Goal: Task Accomplishment & Management: Manage account settings

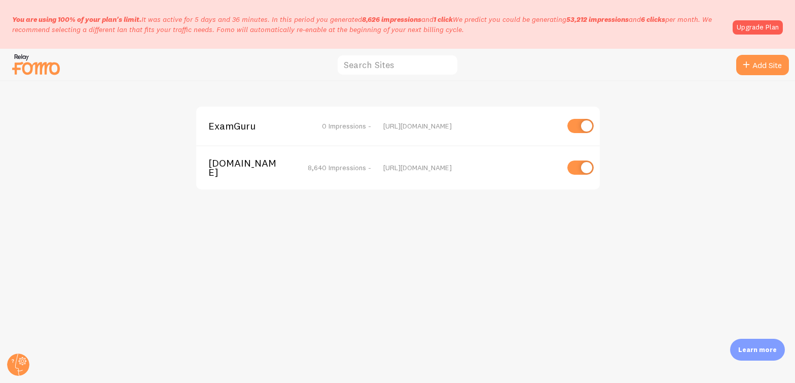
click at [236, 170] on span "[DOMAIN_NAME]" at bounding box center [250, 167] width 82 height 19
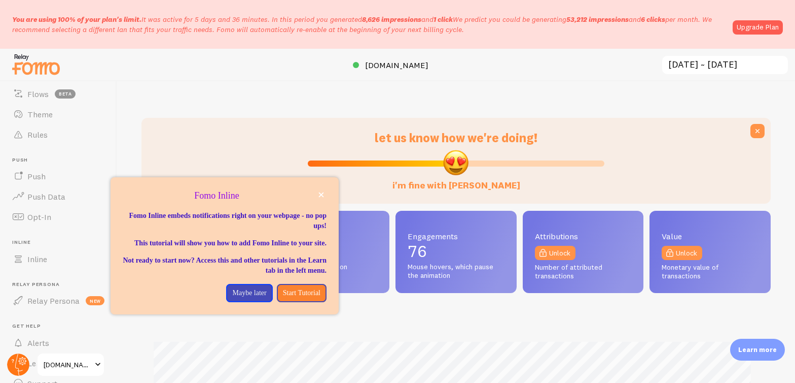
scroll to position [127, 0]
click at [16, 359] on circle at bounding box center [18, 364] width 22 height 22
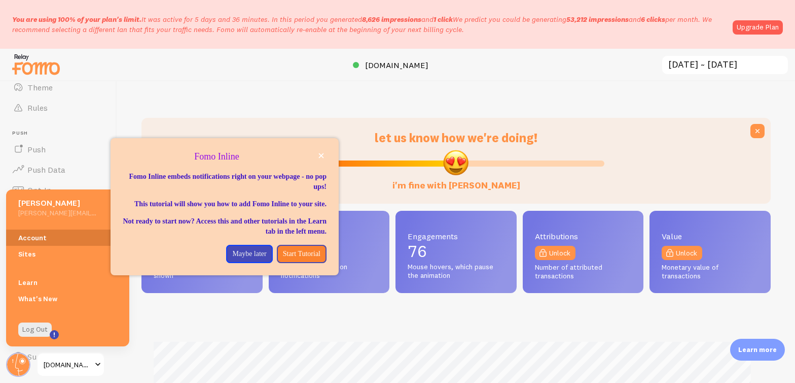
click at [32, 241] on link "Account" at bounding box center [67, 237] width 123 height 16
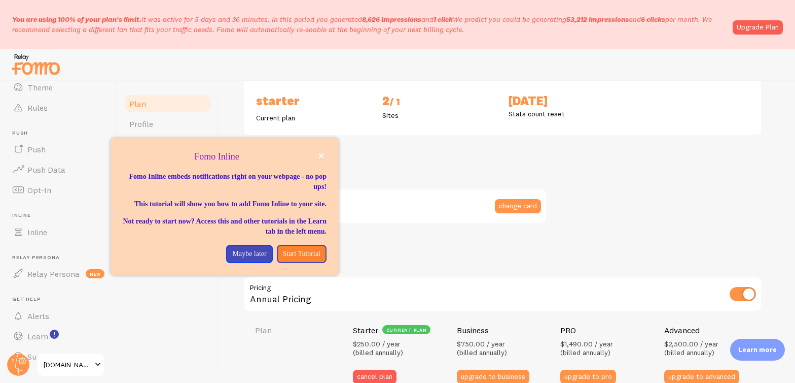
scroll to position [336, 0]
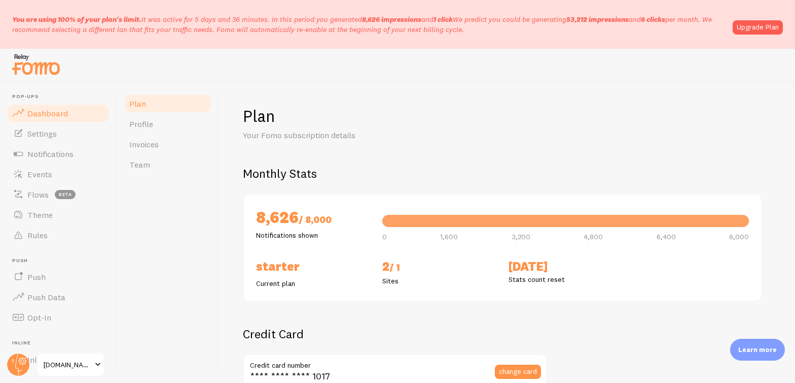
click at [56, 114] on span "Dashboard" at bounding box center [47, 113] width 41 height 10
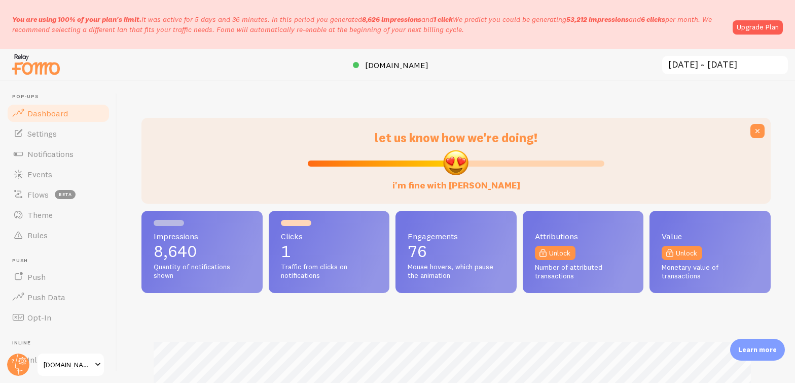
scroll to position [266, 622]
click at [58, 360] on span "[DOMAIN_NAME]" at bounding box center [68, 364] width 48 height 12
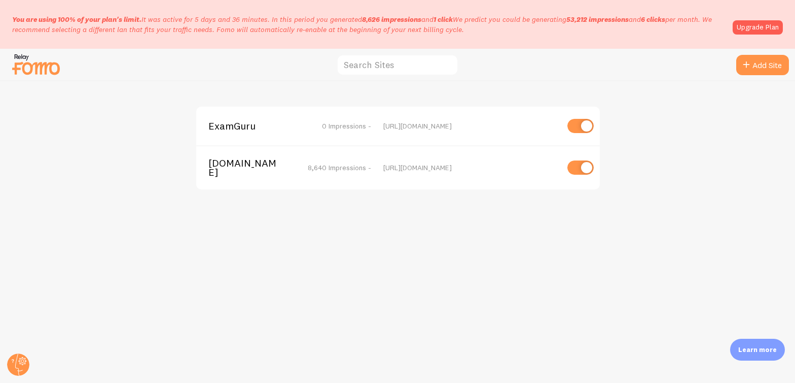
click at [237, 166] on span "[DOMAIN_NAME]" at bounding box center [250, 167] width 82 height 19
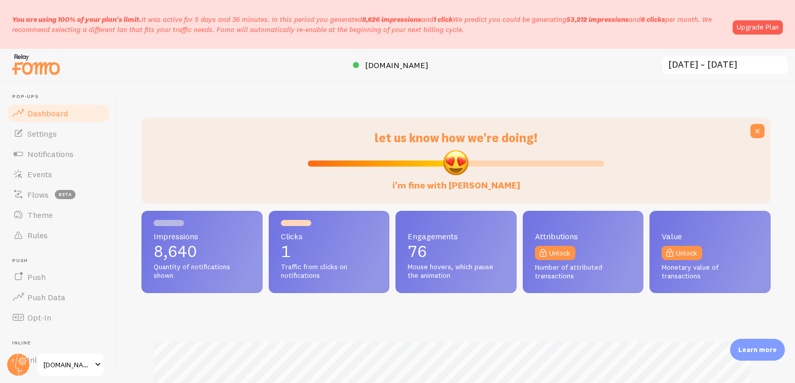
scroll to position [266, 622]
click at [20, 363] on circle at bounding box center [18, 364] width 22 height 22
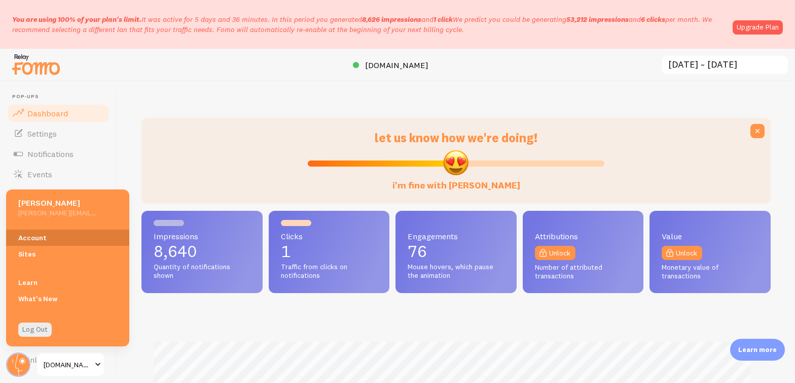
click at [37, 231] on link "Account" at bounding box center [67, 237] width 123 height 16
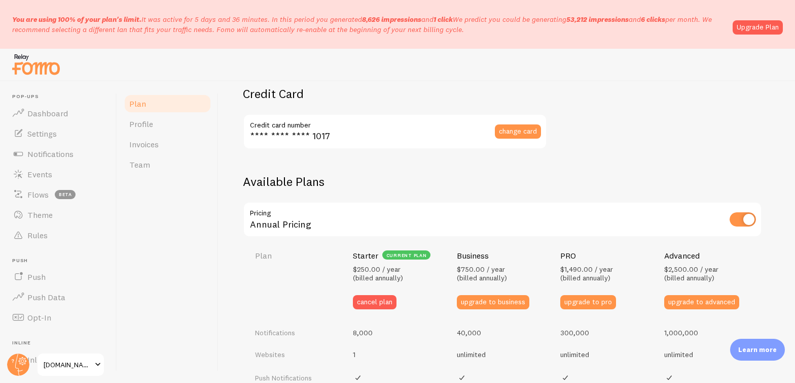
scroll to position [252, 0]
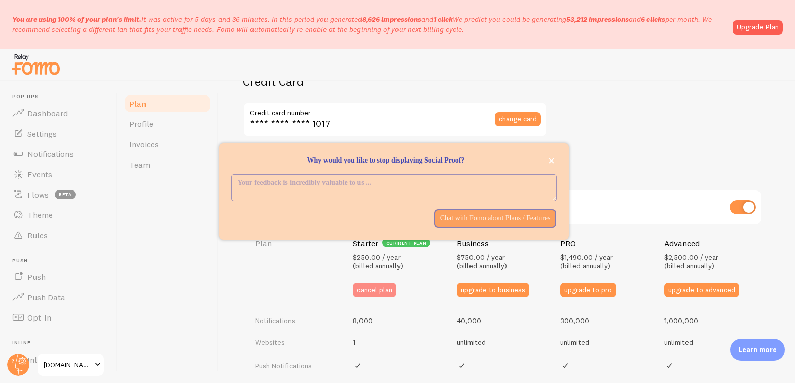
click at [386, 290] on button "cancel plan" at bounding box center [375, 290] width 44 height 14
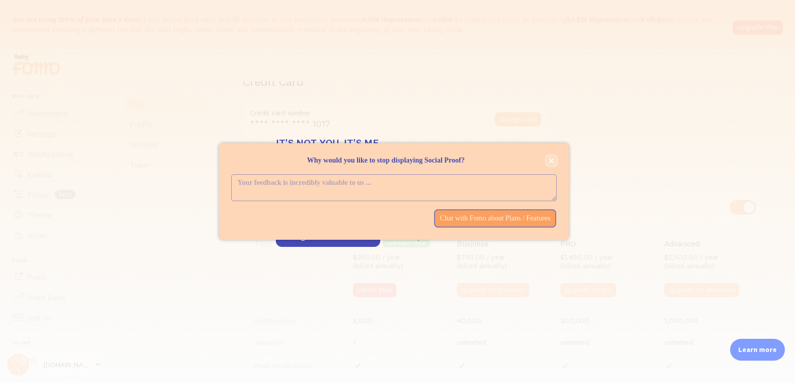
click at [554, 156] on button "close," at bounding box center [551, 160] width 11 height 11
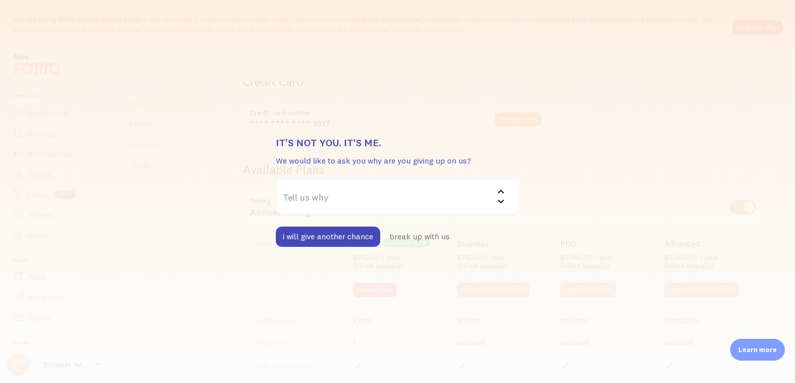
click at [393, 200] on label "Tell us why" at bounding box center [398, 197] width 244 height 36
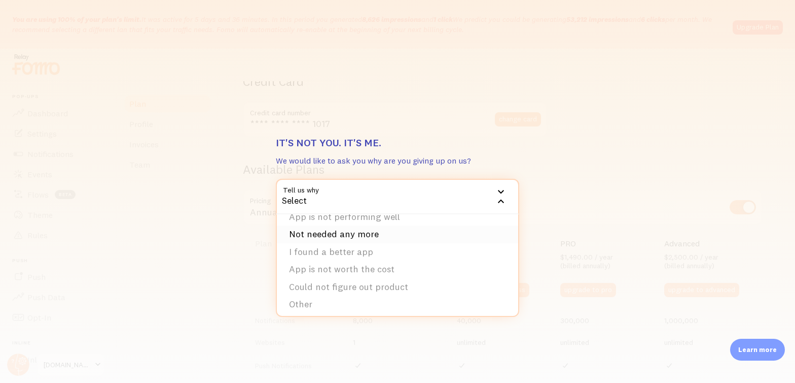
scroll to position [33, 0]
click at [399, 300] on li "Other" at bounding box center [397, 301] width 241 height 18
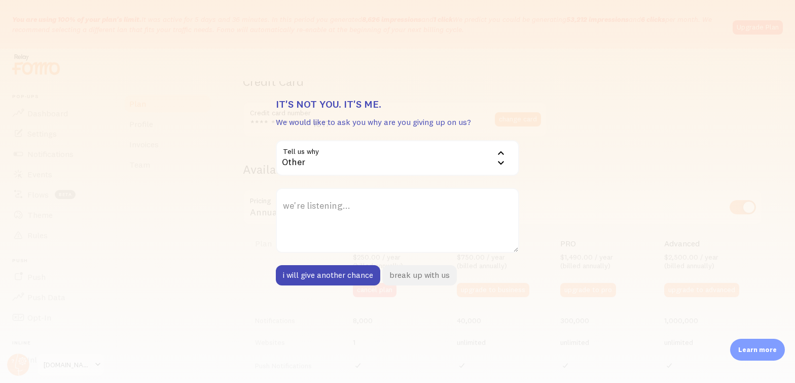
click at [426, 274] on button "break up with us" at bounding box center [420, 275] width 75 height 20
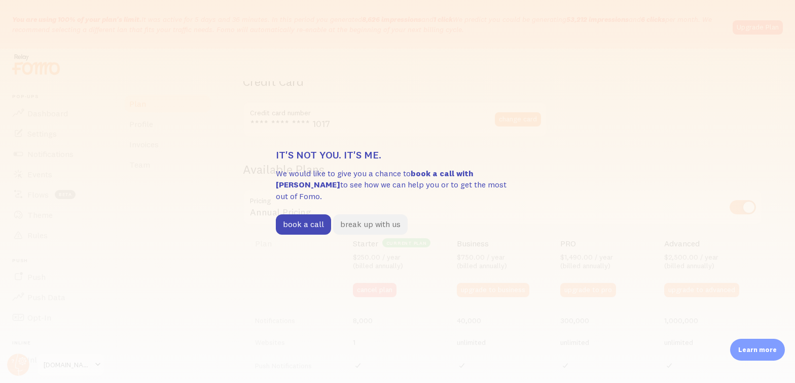
click at [361, 219] on button "break up with us" at bounding box center [370, 224] width 75 height 20
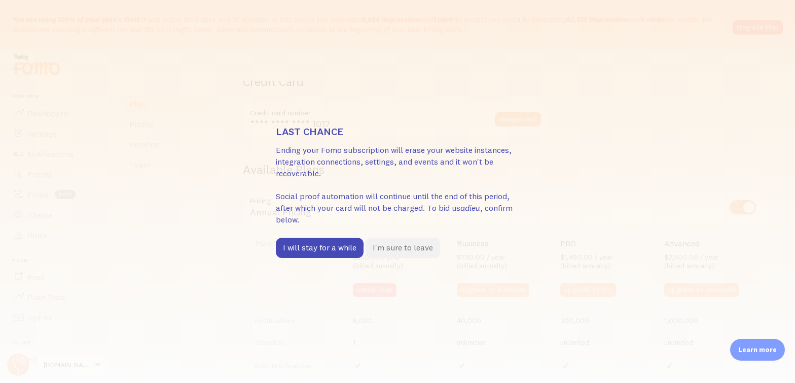
click at [405, 250] on button "I'm sure to leave" at bounding box center [403, 247] width 75 height 20
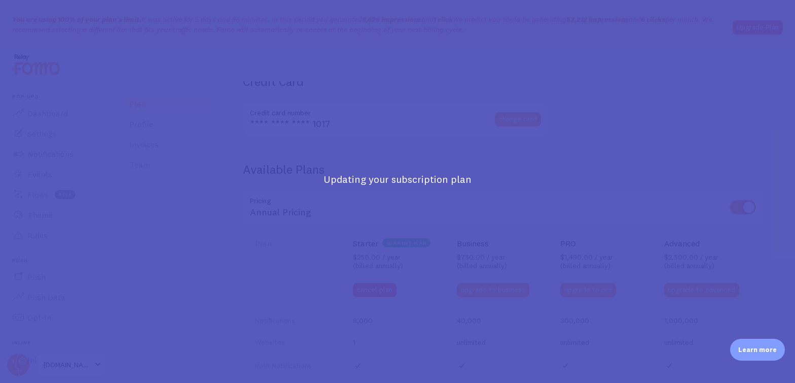
scroll to position [287, 0]
